Goal: Task Accomplishment & Management: Manage account settings

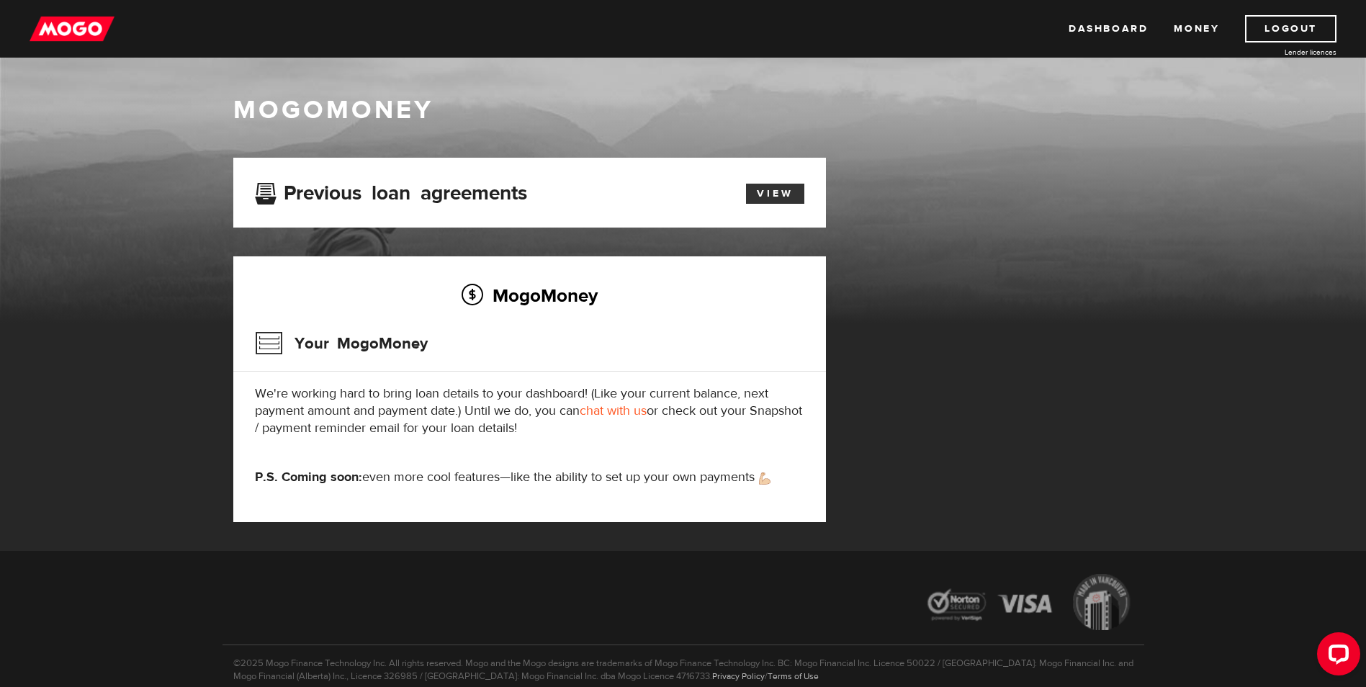
click at [781, 197] on link "View" at bounding box center [775, 194] width 58 height 20
click at [1321, 23] on link "Logout" at bounding box center [1290, 28] width 91 height 27
